Goal: Find specific page/section: Find specific page/section

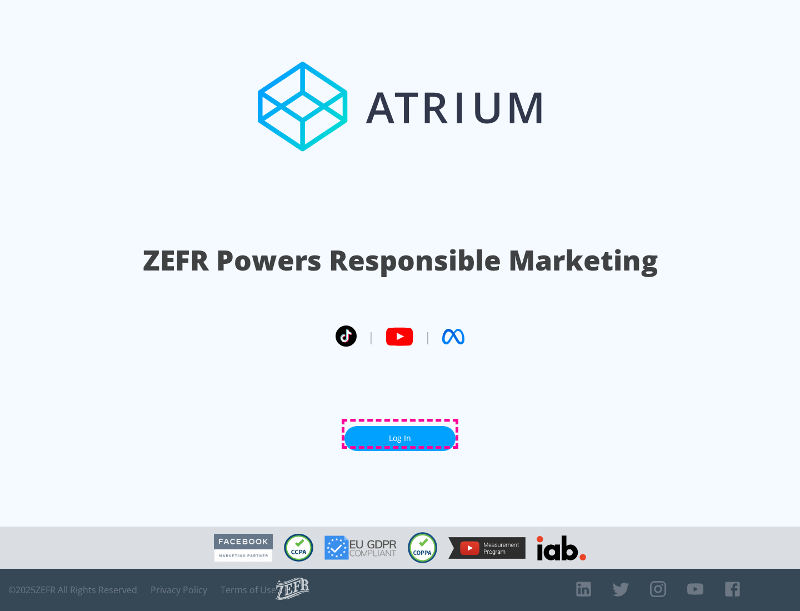
click at [400, 434] on link "Log In" at bounding box center [399, 438] width 111 height 25
